Goal: Task Accomplishment & Management: Manage account settings

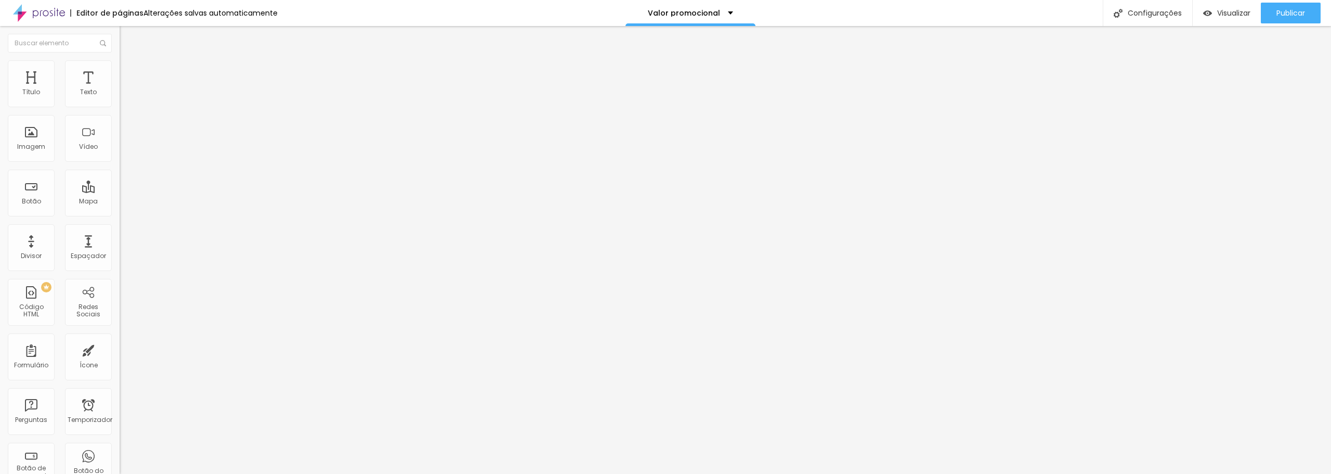
click at [120, 69] on li "Estilo" at bounding box center [180, 65] width 120 height 10
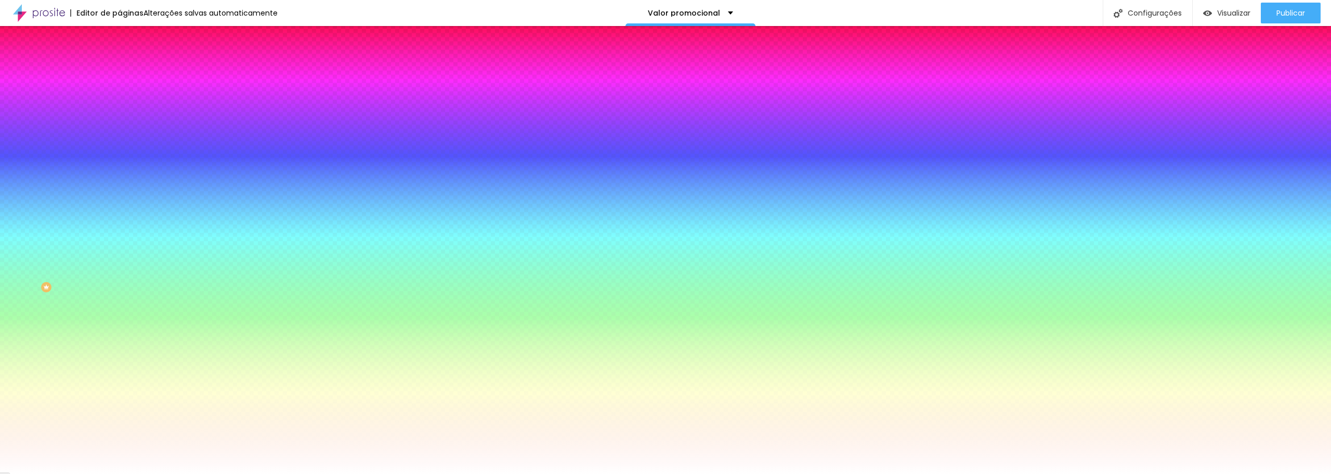
click at [126, 96] on font "Trocar imagem" at bounding box center [151, 91] width 50 height 9
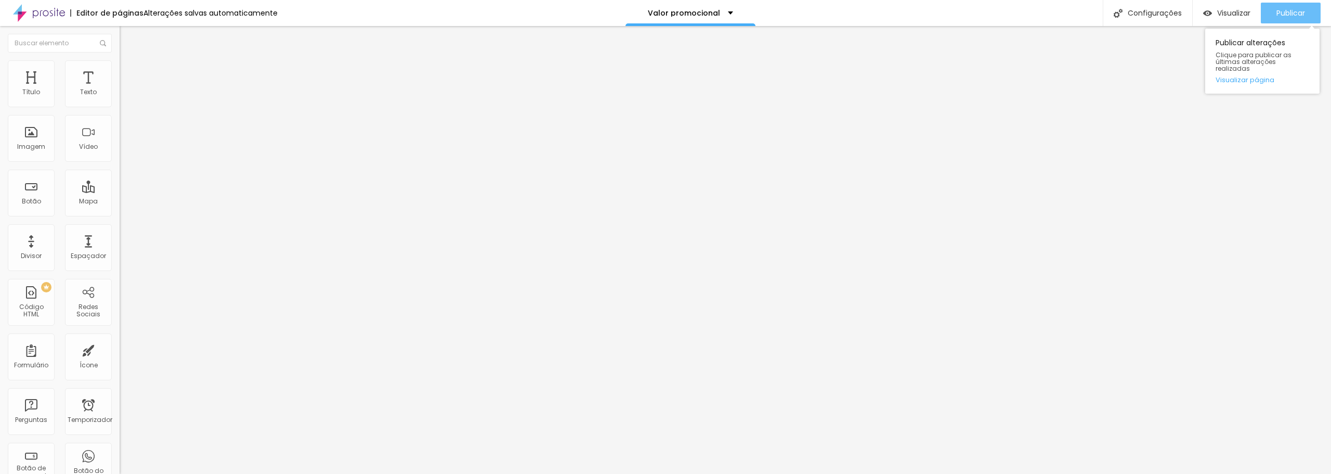
click at [1291, 20] on div "Publicar" at bounding box center [1291, 13] width 29 height 21
click at [1294, 11] on font "Publicar" at bounding box center [1291, 13] width 29 height 10
